Goal: Information Seeking & Learning: Learn about a topic

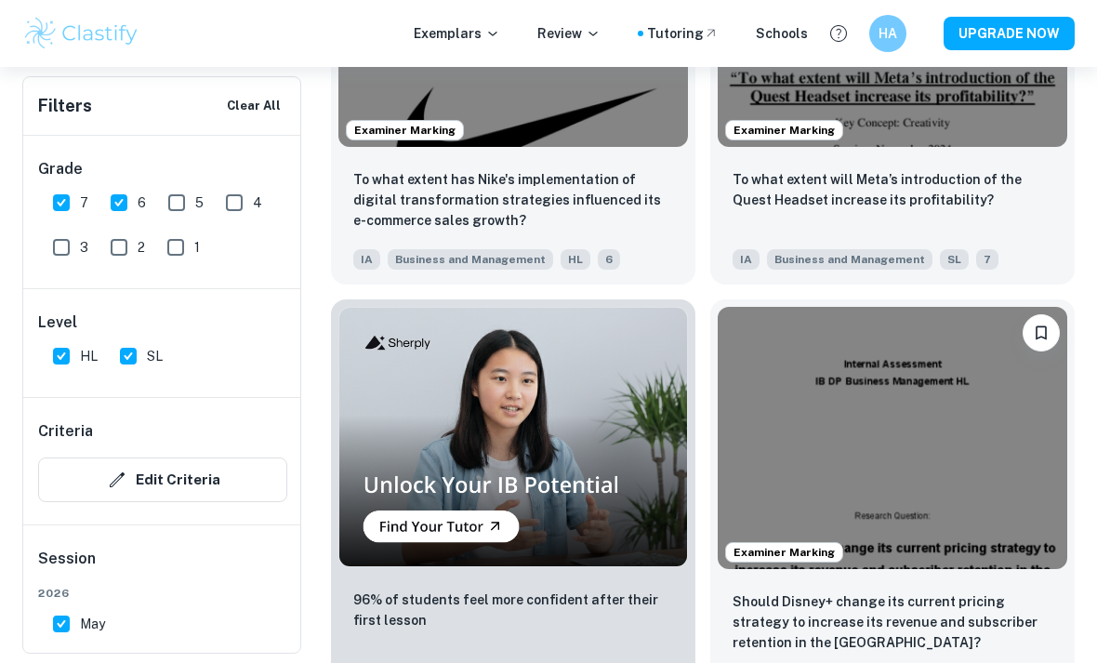
scroll to position [1701, 0]
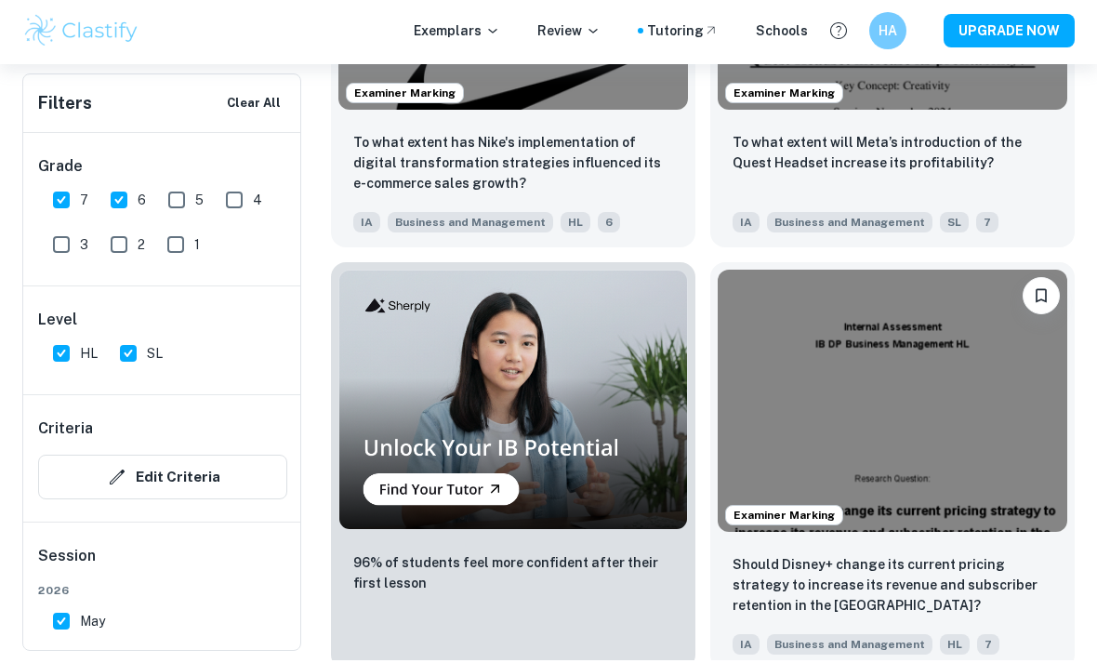
click at [883, 405] on img at bounding box center [893, 403] width 350 height 262
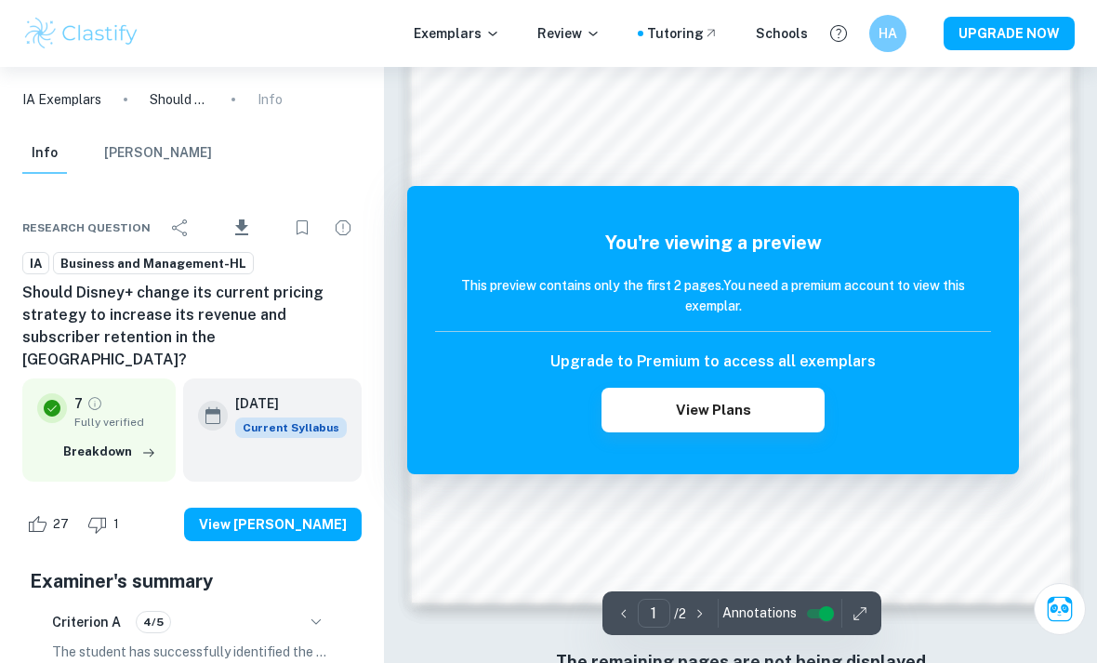
scroll to position [1198, 0]
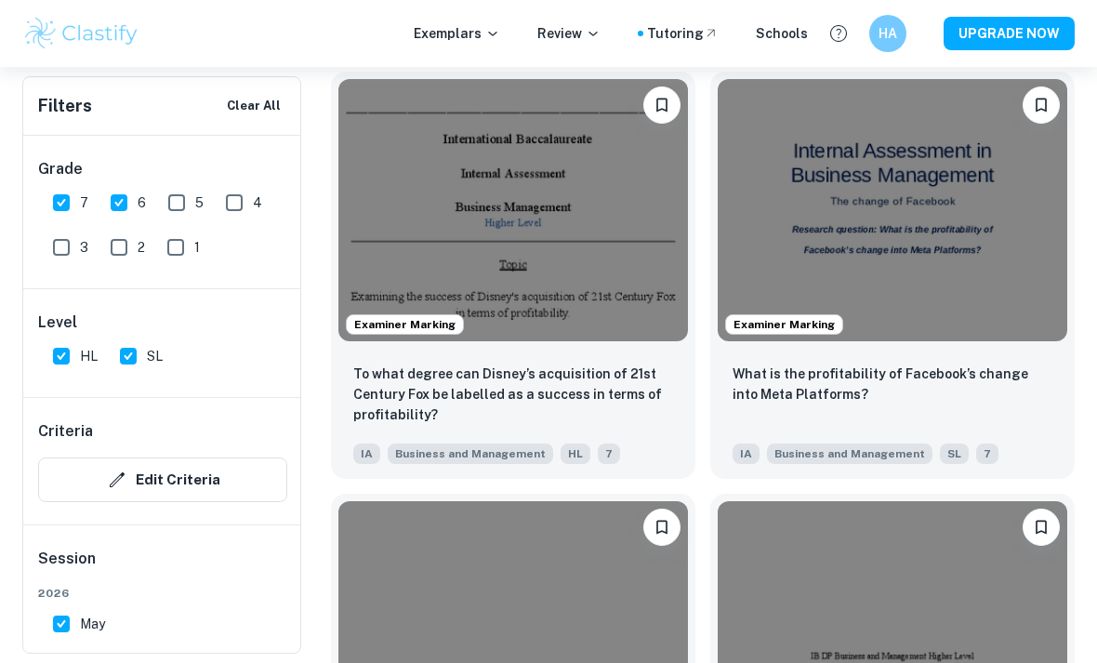
scroll to position [2339, 0]
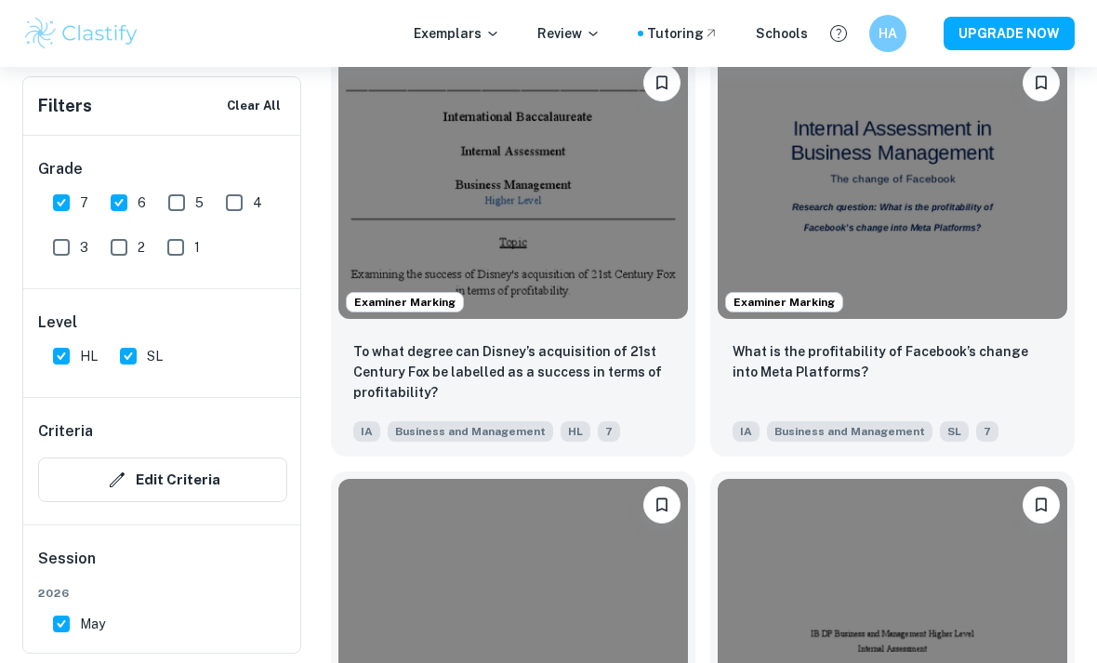
click at [580, 241] on img at bounding box center [513, 188] width 350 height 262
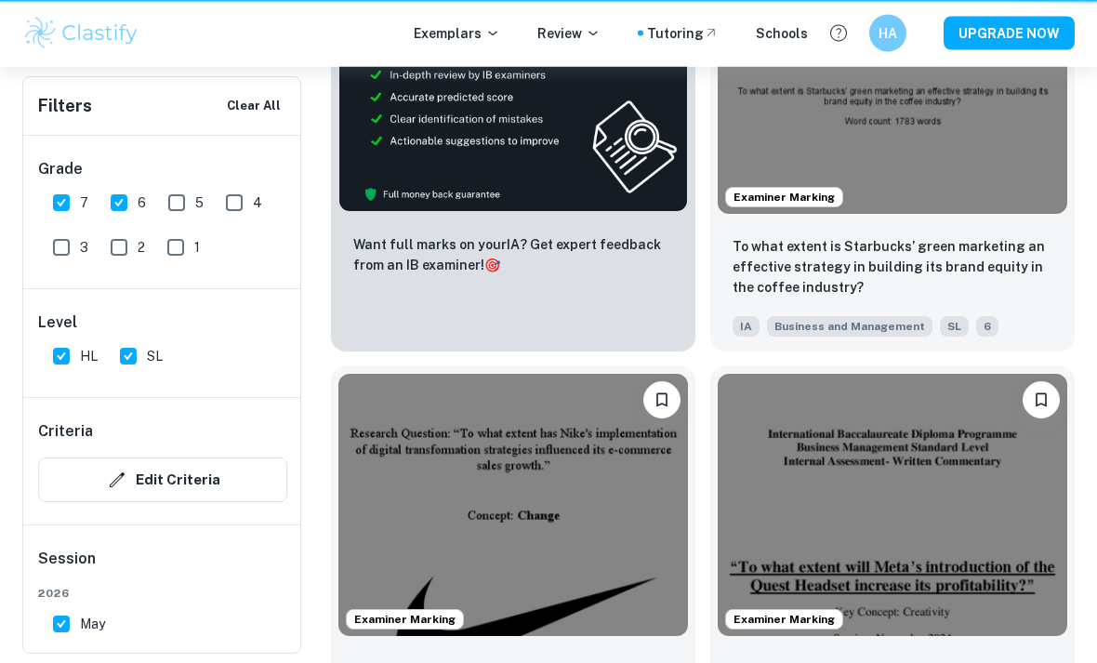
scroll to position [2400, 0]
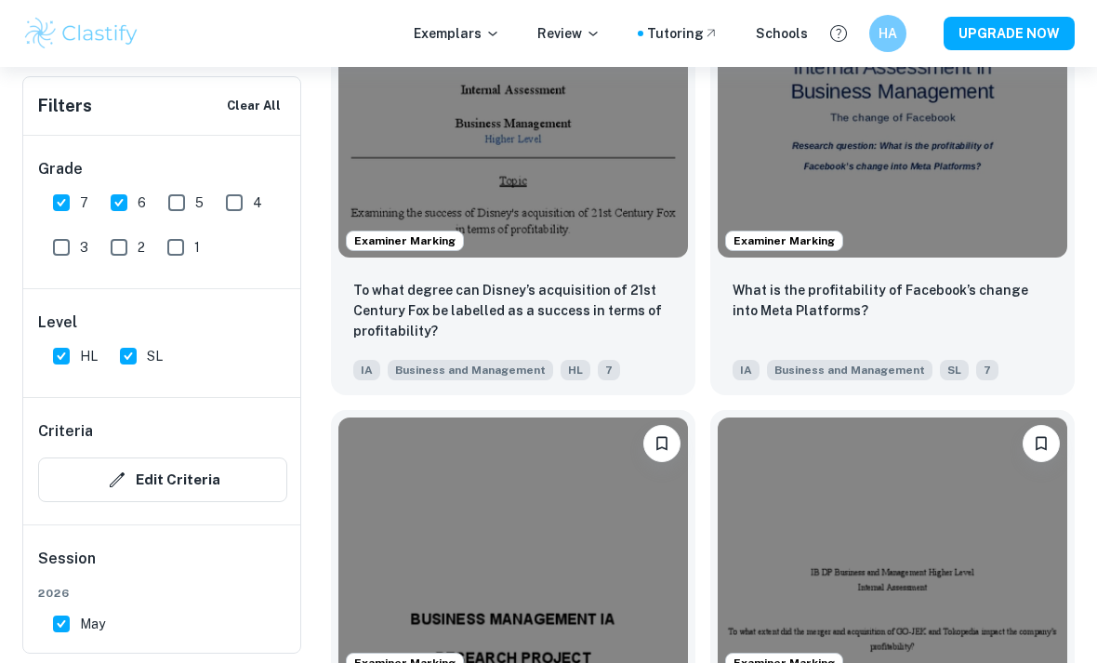
click at [920, 178] on img at bounding box center [893, 126] width 350 height 262
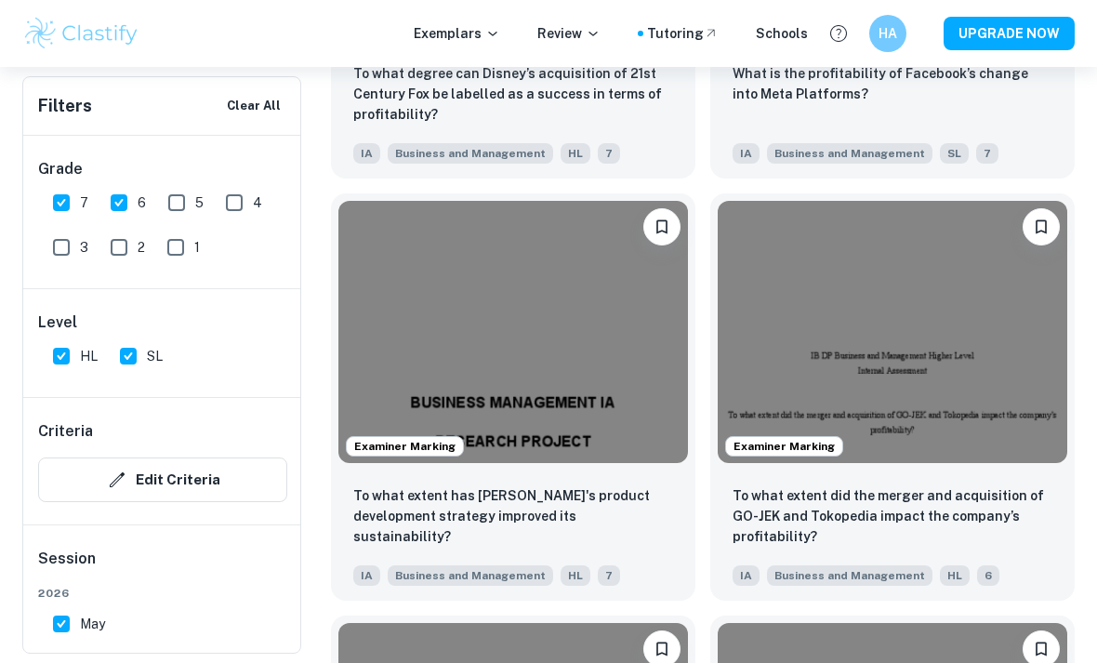
scroll to position [2648, 0]
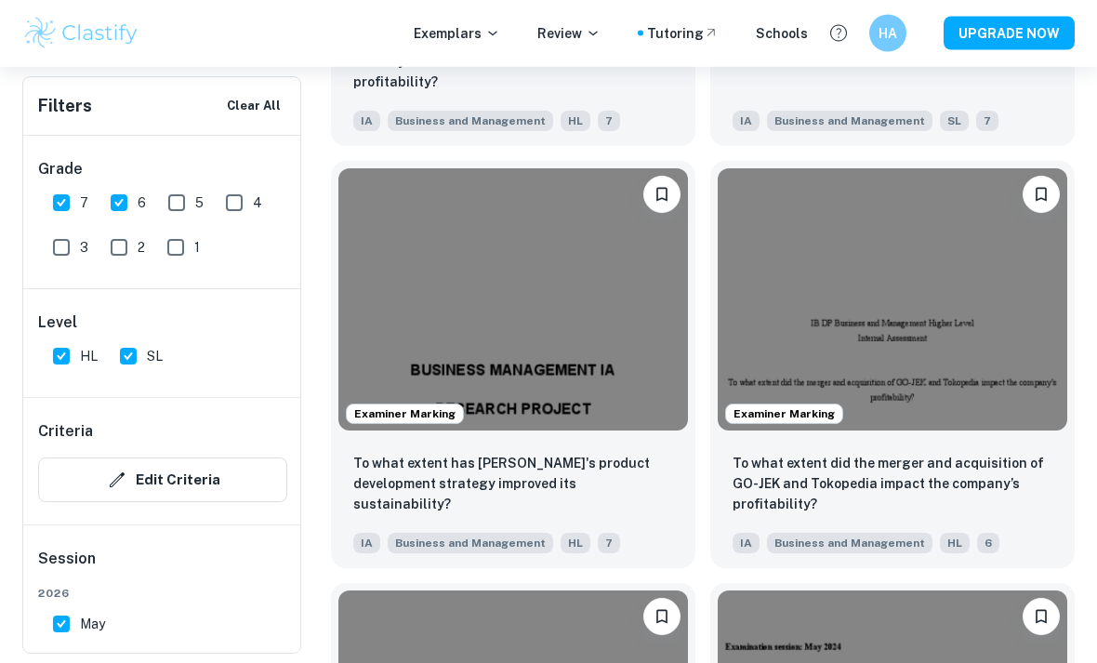
click at [401, 349] on img at bounding box center [513, 300] width 350 height 262
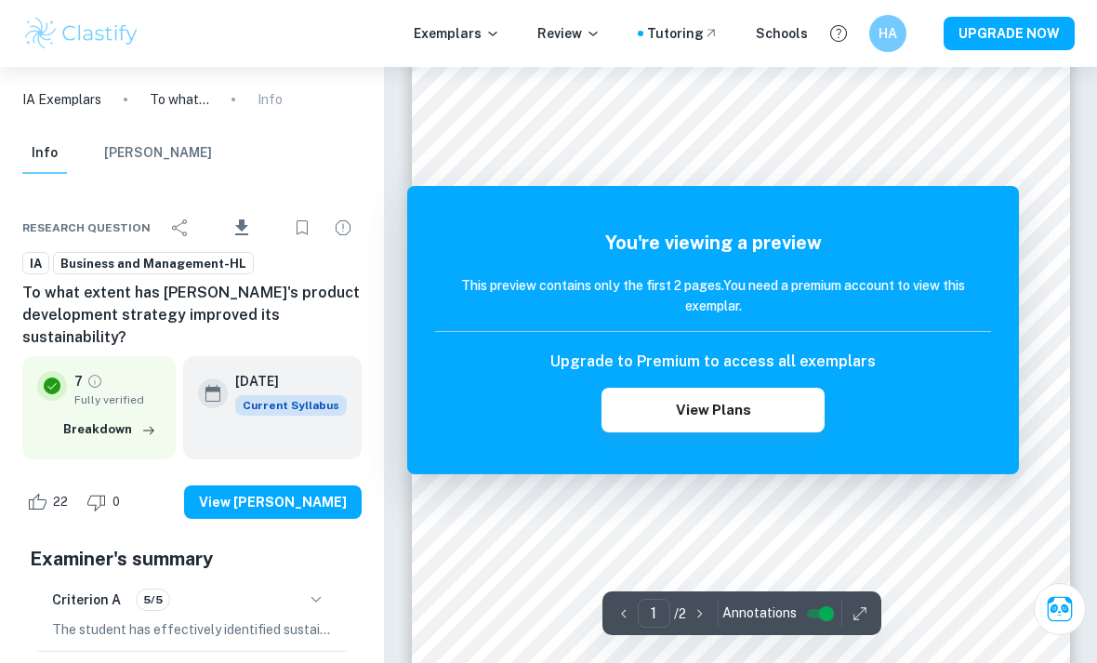
scroll to position [61, 0]
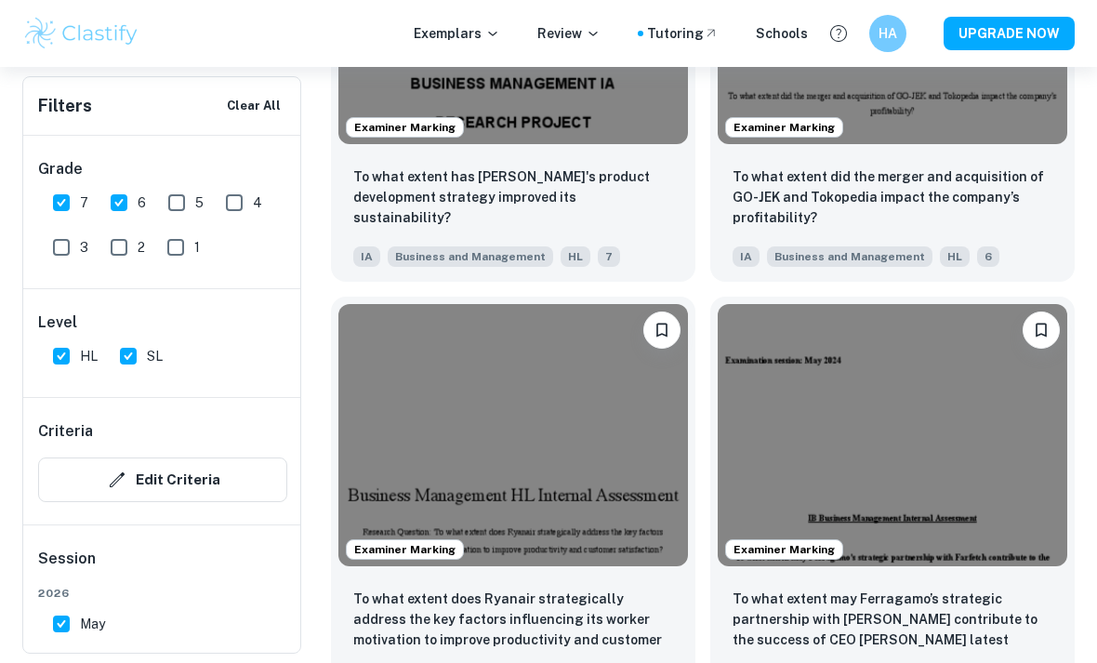
scroll to position [2845, 0]
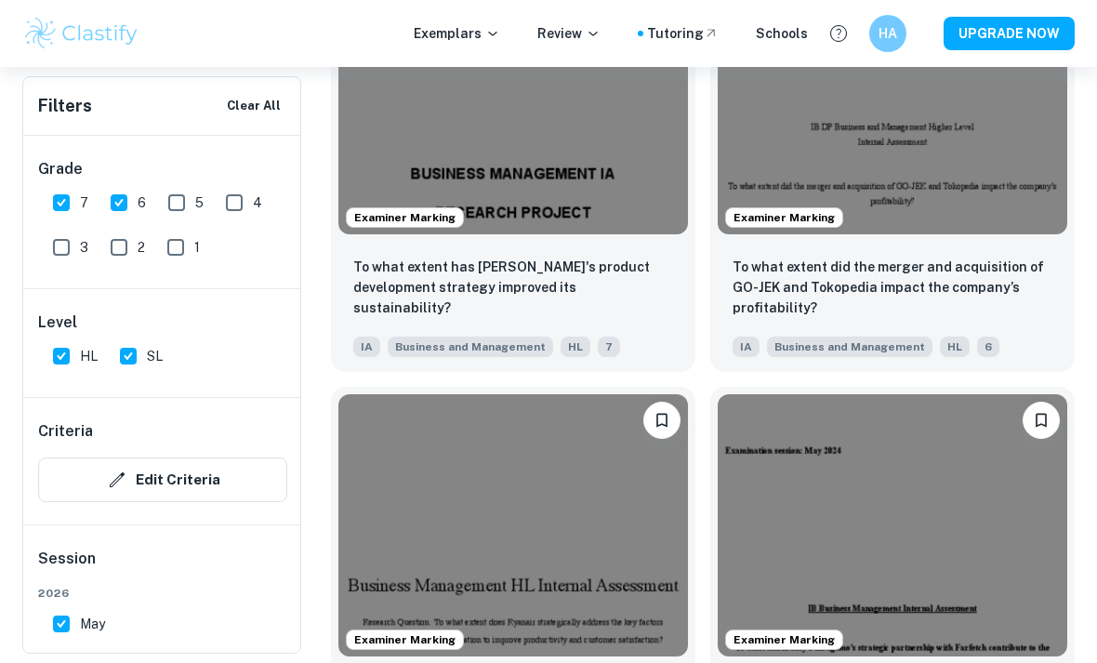
click at [919, 196] on img at bounding box center [893, 103] width 350 height 262
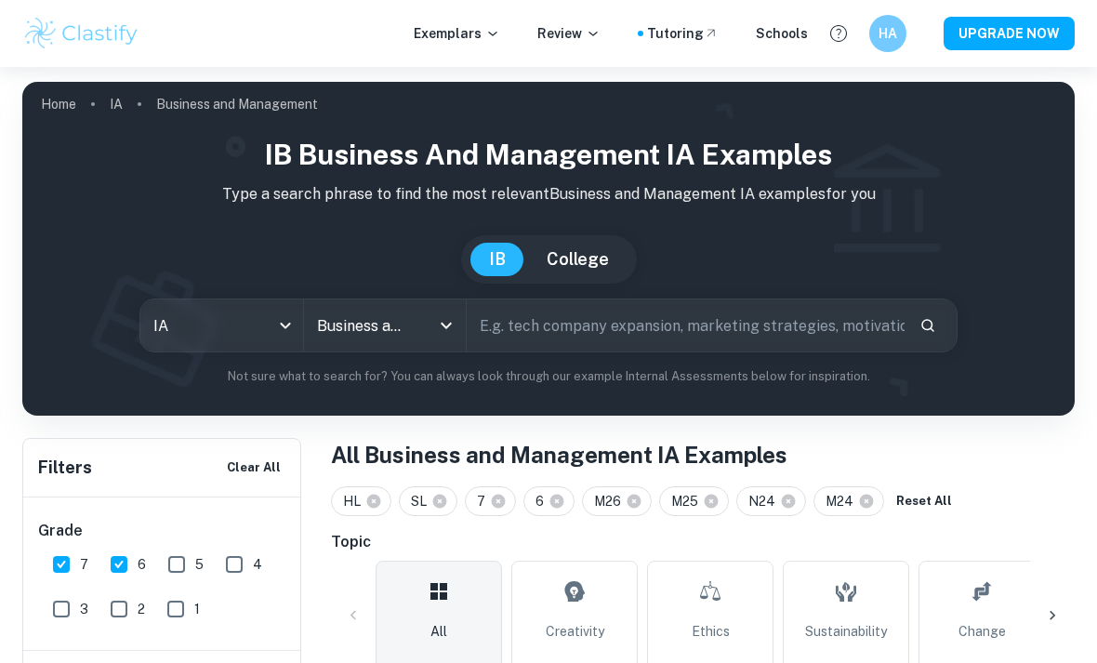
scroll to position [2845, 0]
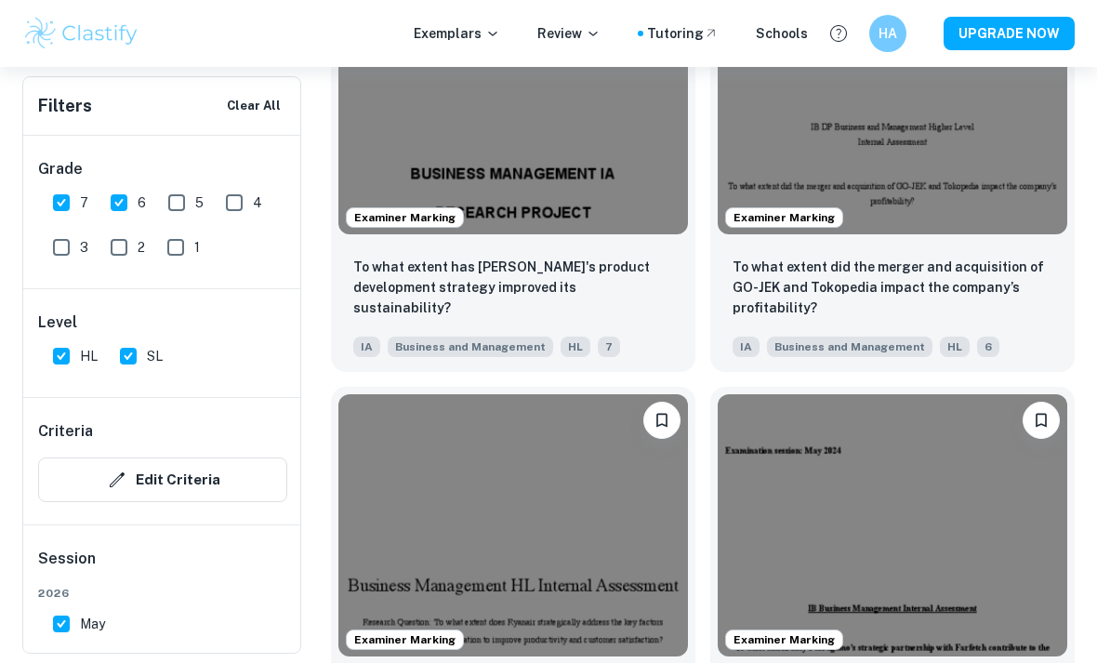
click at [601, 553] on img at bounding box center [513, 525] width 350 height 262
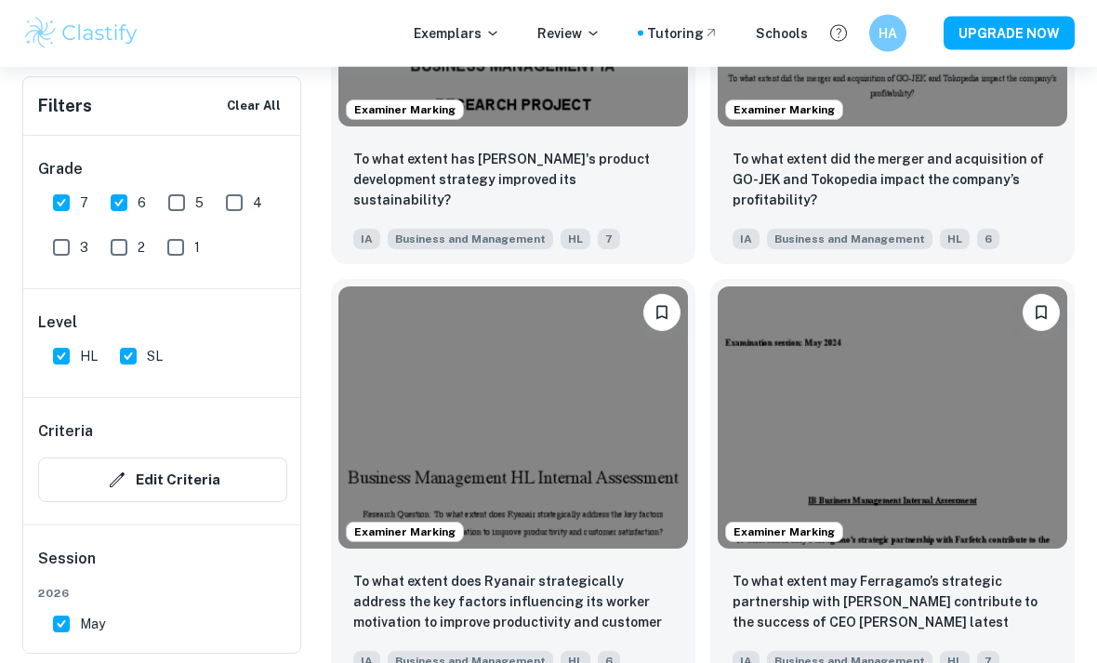
scroll to position [2942, 0]
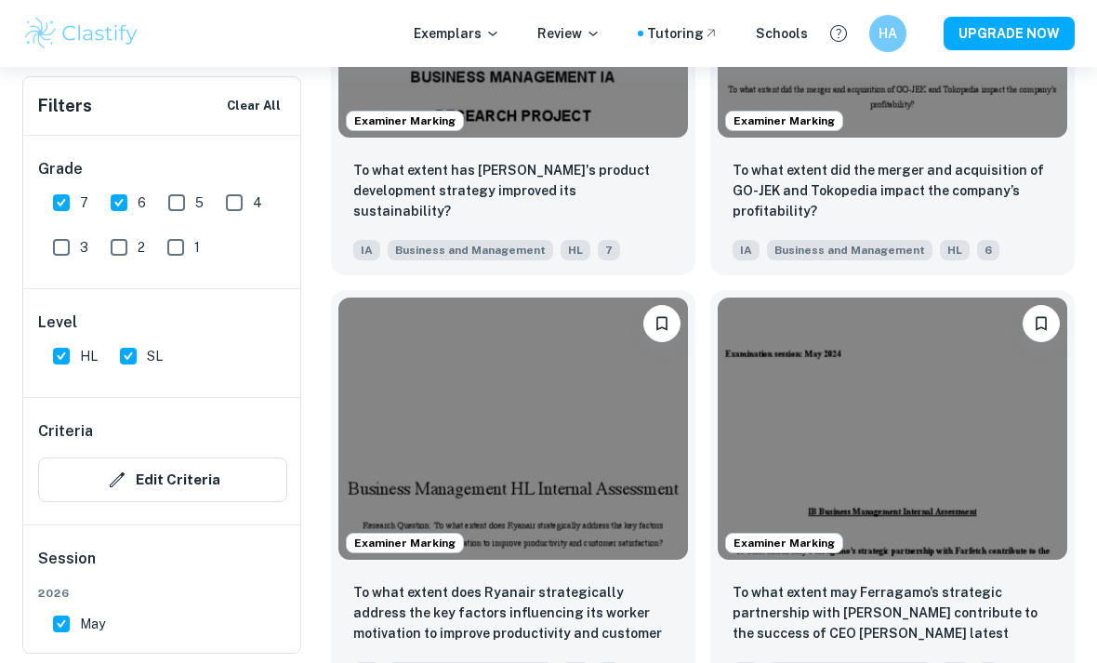
click at [931, 426] on img at bounding box center [893, 428] width 350 height 262
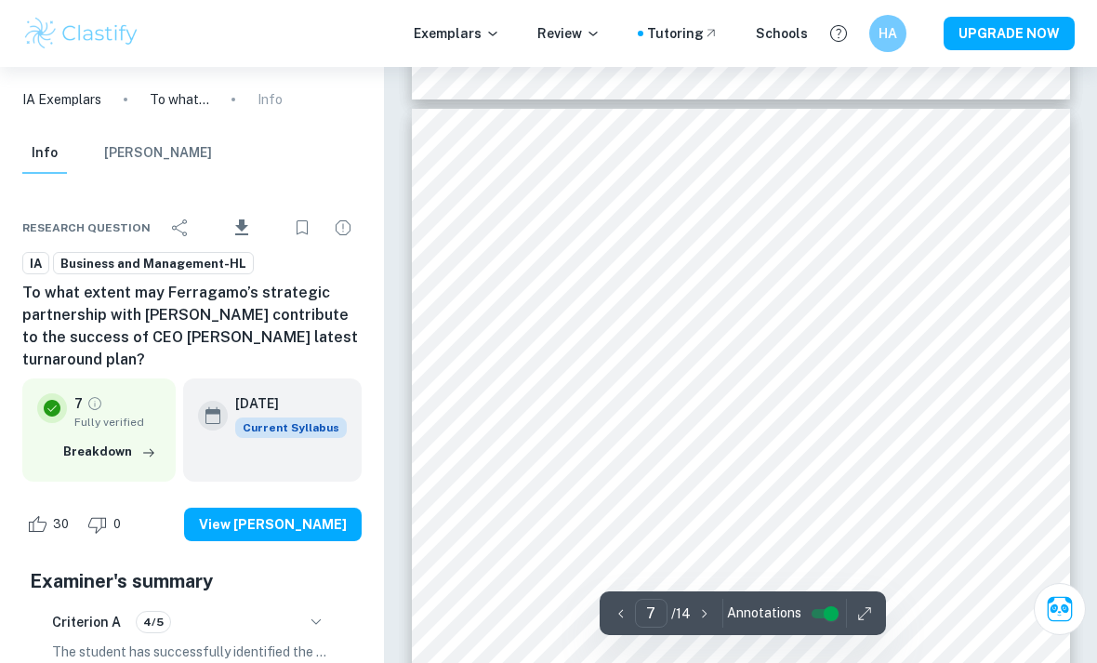
scroll to position [5360, 0]
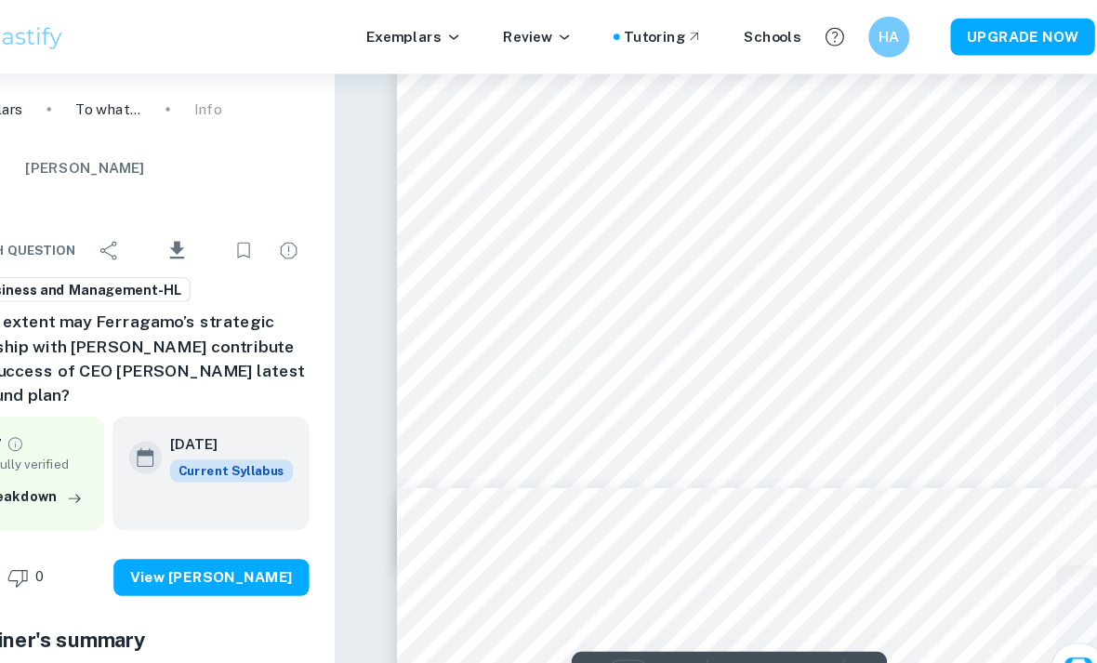
type input "7"
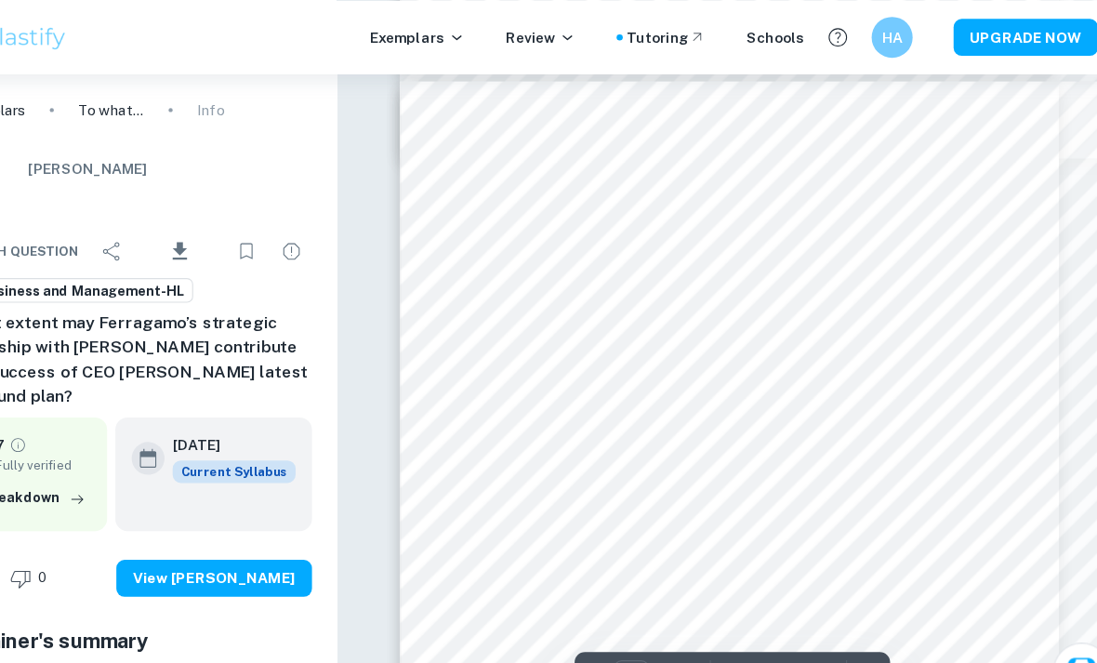
scroll to position [4918, 0]
